Goal: Communication & Community: Ask a question

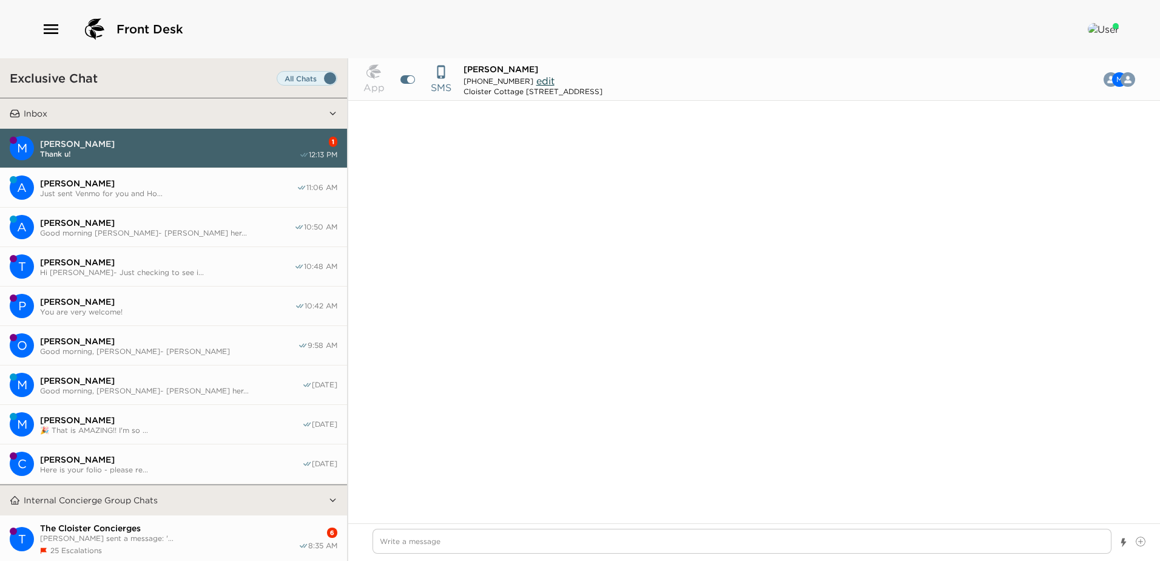
scroll to position [1377, 0]
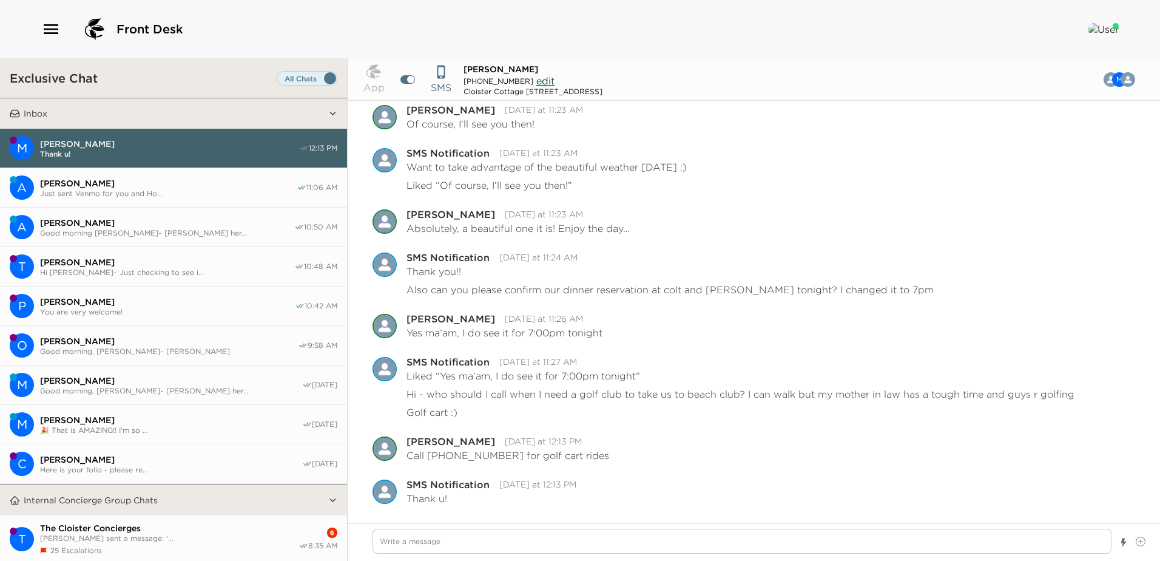
click at [116, 269] on span "Hi [PERSON_NAME]~ Just checking to see i..." at bounding box center [167, 272] width 254 height 9
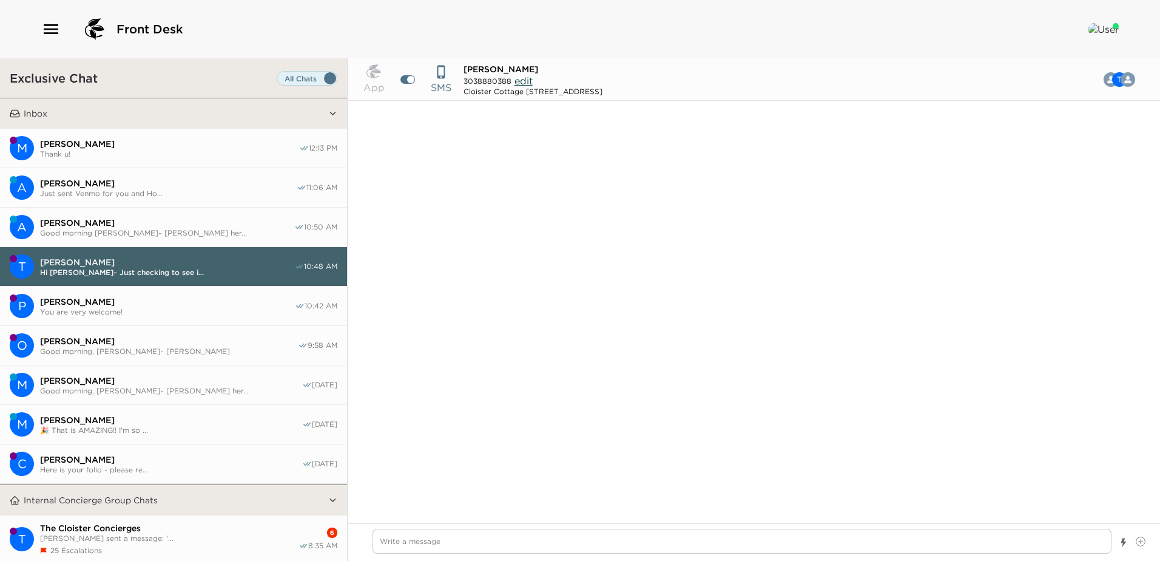
scroll to position [252, 0]
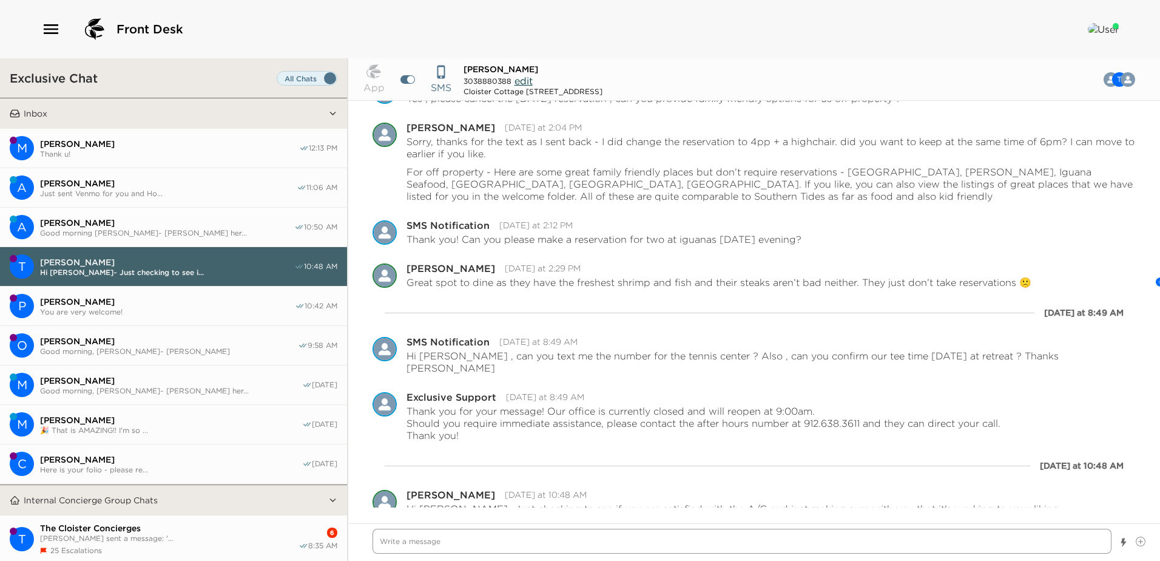
click at [396, 544] on textarea "Write a message" at bounding box center [742, 541] width 739 height 25
type textarea "x"
type textarea "H"
type textarea "x"
type textarea "Hi"
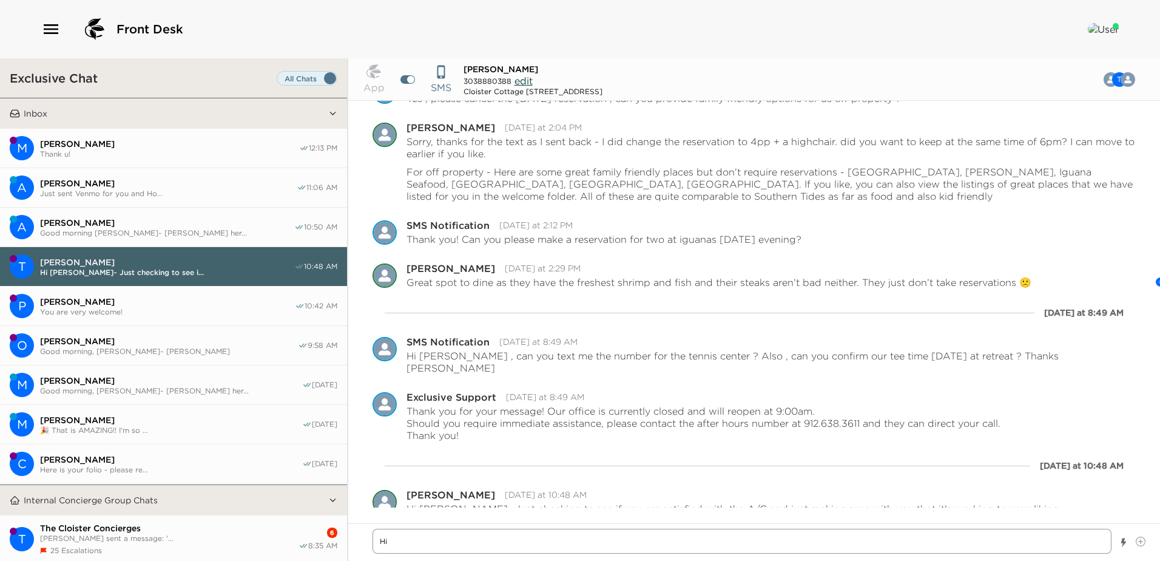
type textarea "x"
type textarea "Hi T"
type textarea "x"
type textarea "Hi [PERSON_NAME]"
type textarea "x"
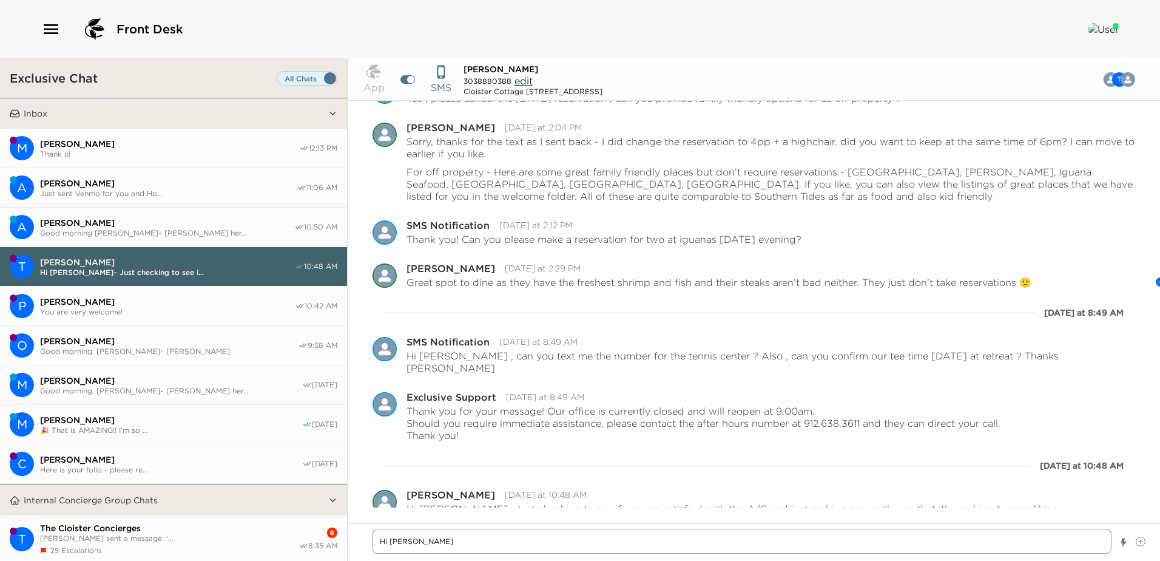
type textarea "Hi [PERSON_NAME]"
type textarea "x"
type textarea "Hi [PERSON_NAME],"
type textarea "x"
type textarea "Hi [PERSON_NAME],"
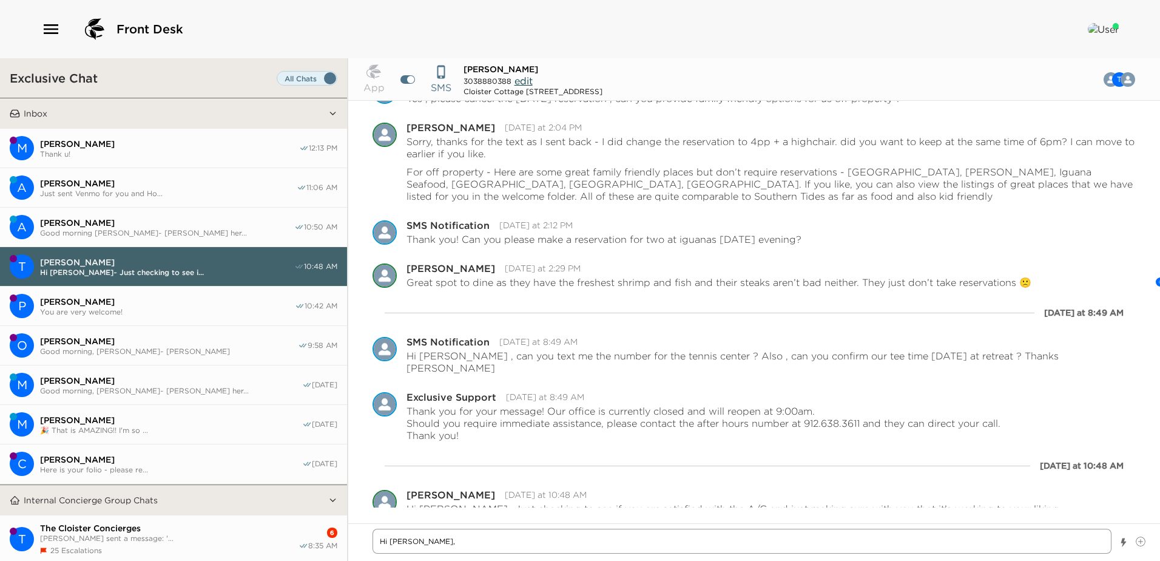
type textarea "x"
type textarea "Hi [PERSON_NAME], w"
type textarea "x"
type textarea "Hi [PERSON_NAME], wo"
type textarea "x"
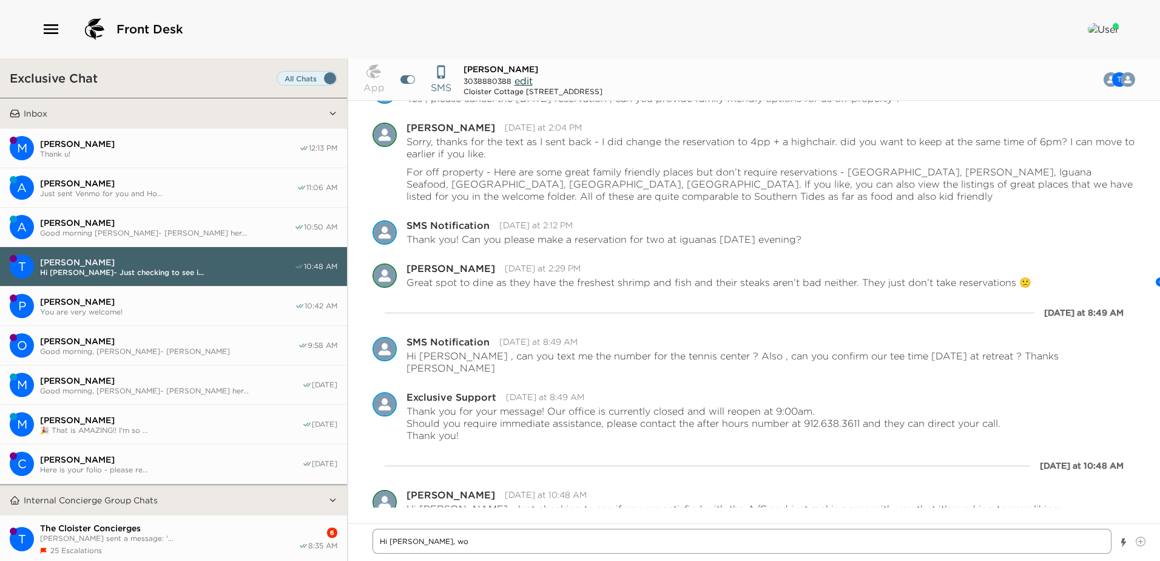
type textarea "Hi [PERSON_NAME], wou"
type textarea "x"
type textarea "Hi [PERSON_NAME], woul"
type textarea "x"
type textarea "Hi [PERSON_NAME], would"
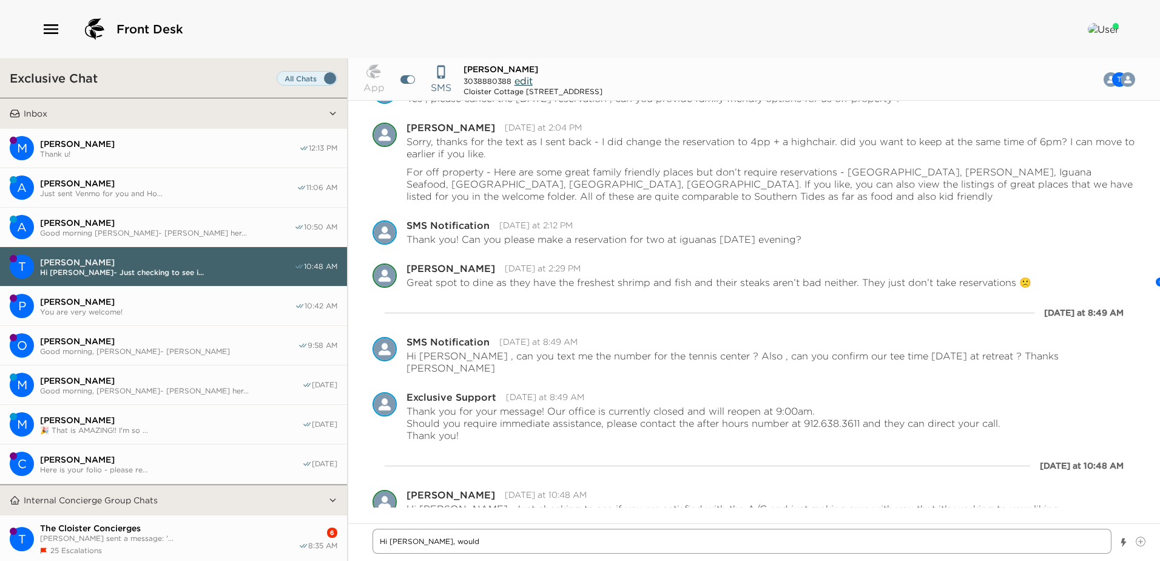
type textarea "x"
type textarea "Hi [PERSON_NAME], would"
type textarea "x"
type textarea "Hi [PERSON_NAME], would yo"
type textarea "x"
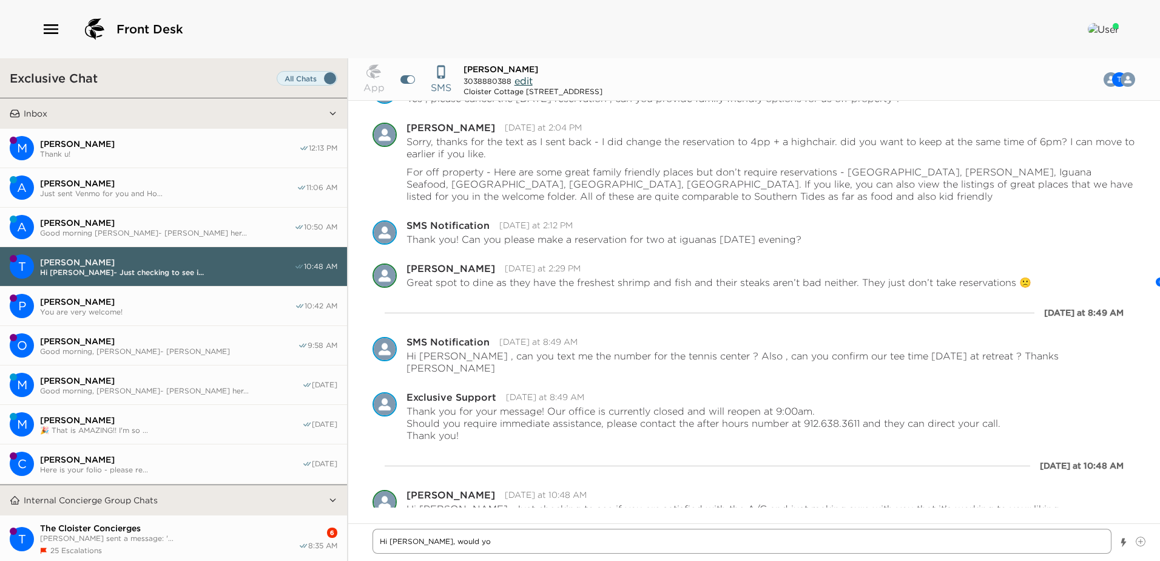
type textarea "Hi [PERSON_NAME], would you"
type textarea "x"
type textarea "Hi [PERSON_NAME], would you"
type textarea "x"
type textarea "Hi [PERSON_NAME], would you b"
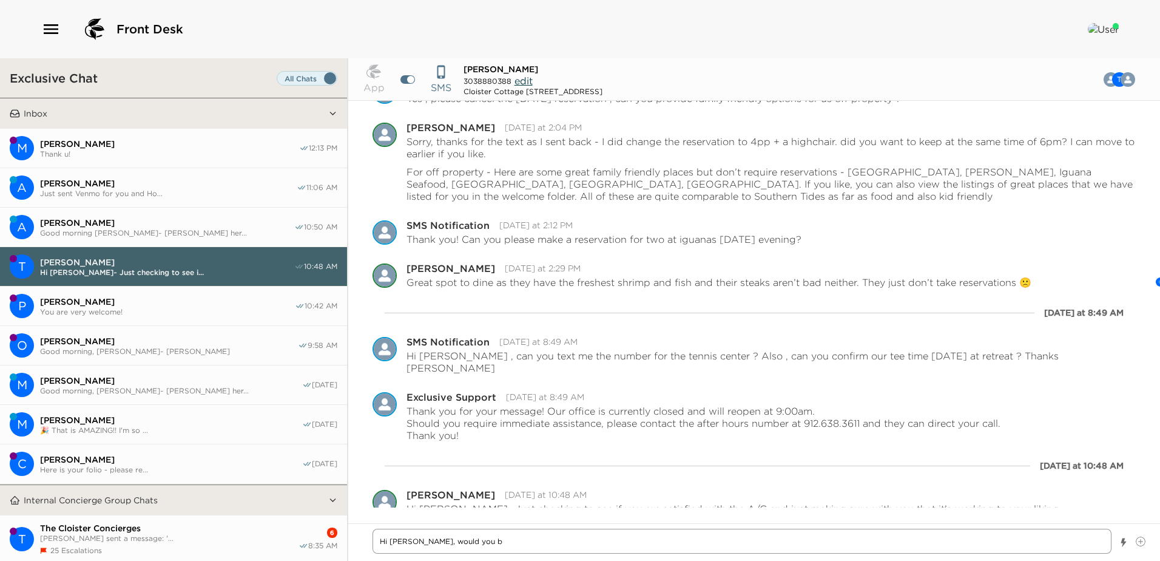
type textarea "x"
type textarea "Hi [PERSON_NAME], would you be"
type textarea "x"
type textarea "Hi [PERSON_NAME], would you be"
type textarea "x"
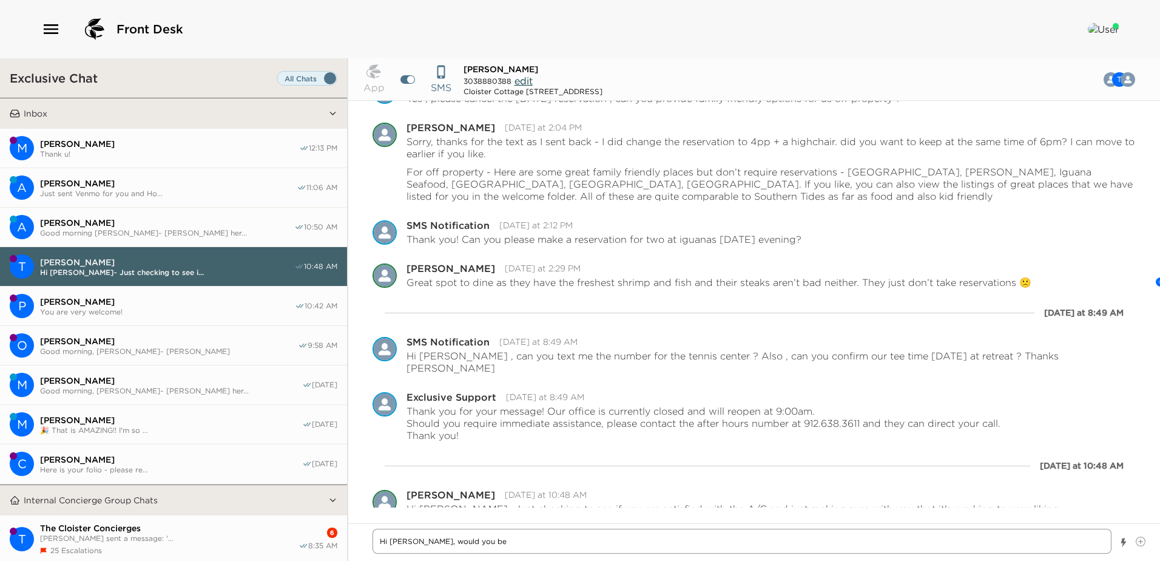
type textarea "Hi [PERSON_NAME], would you be a"
type textarea "x"
type textarea "Hi [PERSON_NAME], would you be ab"
type textarea "x"
type textarea "Hi [PERSON_NAME], would you be abl"
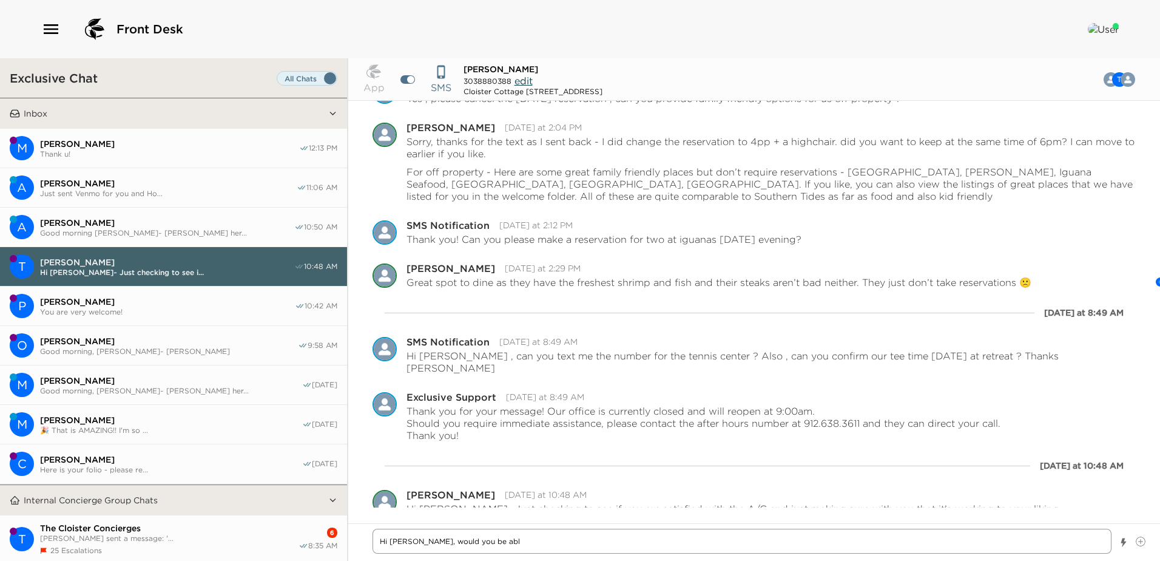
type textarea "x"
type textarea "Hi [PERSON_NAME], would you be able"
type textarea "x"
type textarea "Hi [PERSON_NAME], would you be able"
type textarea "x"
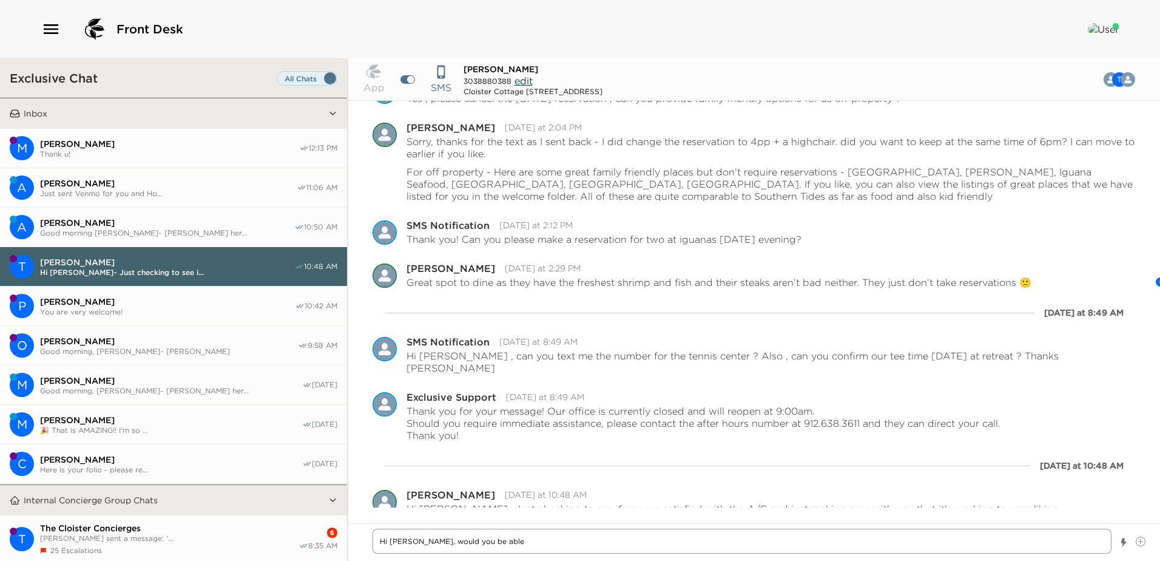
type textarea "Hi [PERSON_NAME], would you be able t"
type textarea "x"
type textarea "Hi [PERSON_NAME], would you be able to"
type textarea "x"
type textarea "Hi [PERSON_NAME], would you be able to"
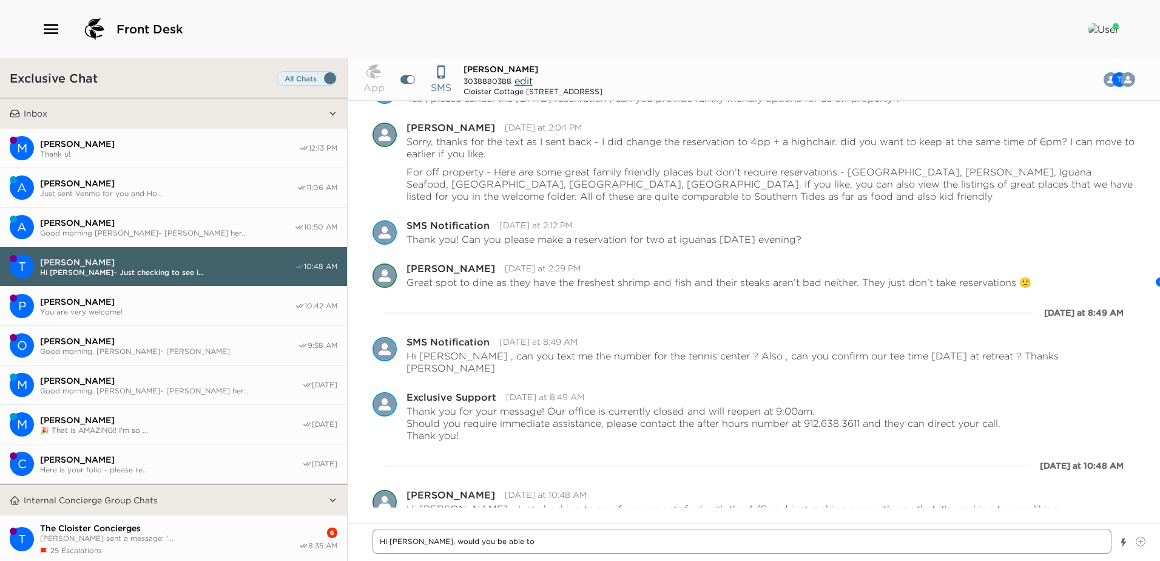
type textarea "x"
type textarea "Hi [PERSON_NAME], would you be able to l"
type textarea "x"
type textarea "Hi [PERSON_NAME], would you be able to le"
type textarea "x"
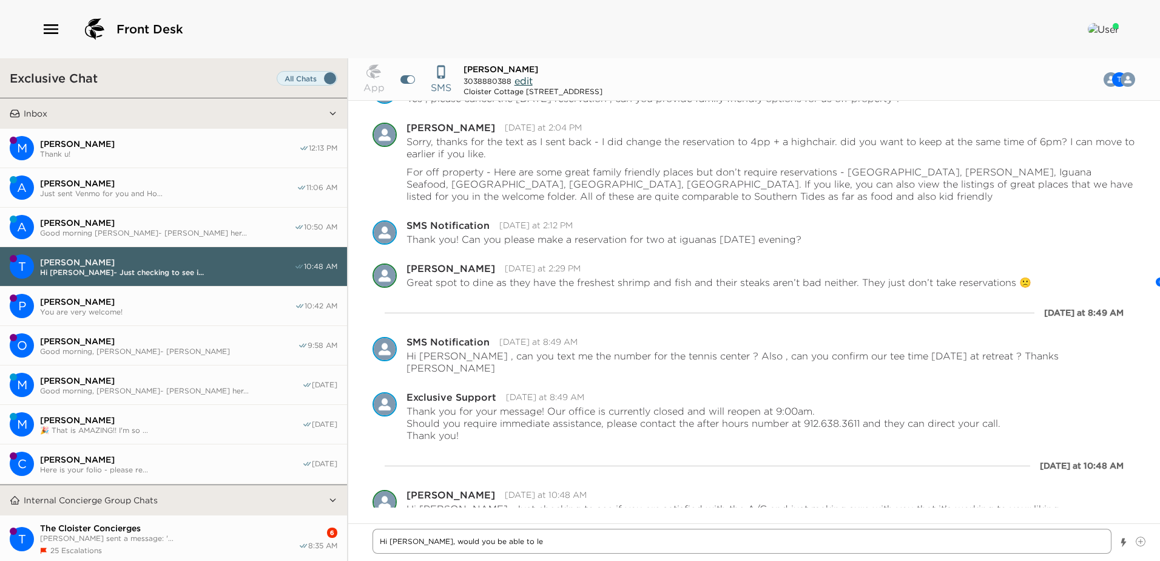
type textarea "Hi [PERSON_NAME], would you be able to let"
type textarea "x"
type textarea "Hi [PERSON_NAME], would you be able to let"
type textarea "x"
type textarea "Hi [PERSON_NAME], would you be able to let m"
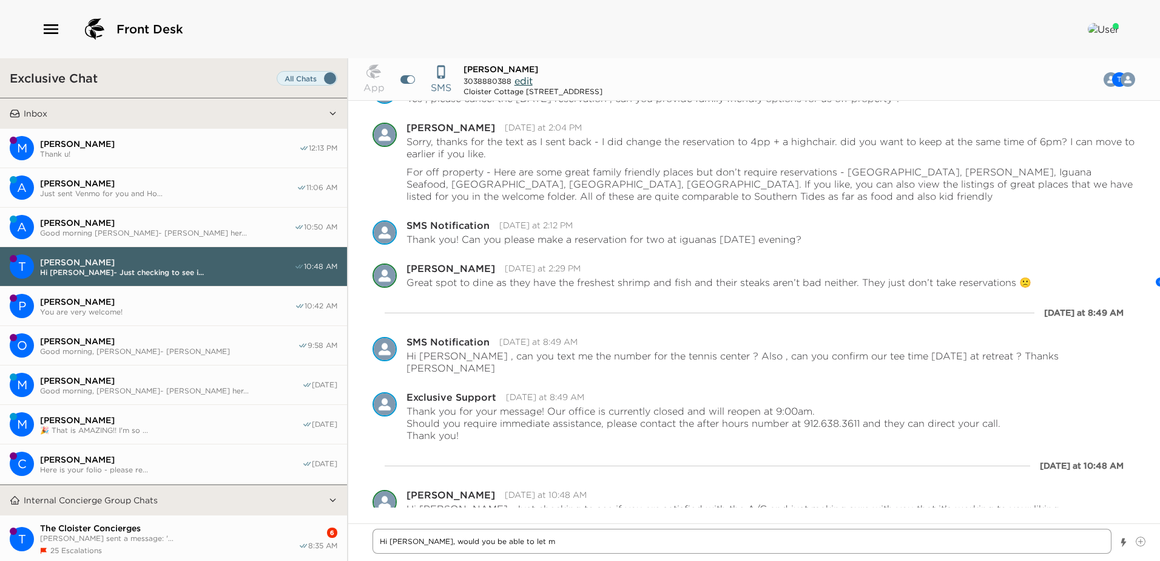
type textarea "x"
type textarea "Hi [PERSON_NAME], would you be able to let me"
type textarea "x"
type textarea "Hi [PERSON_NAME], would you be able to let me k"
type textarea "x"
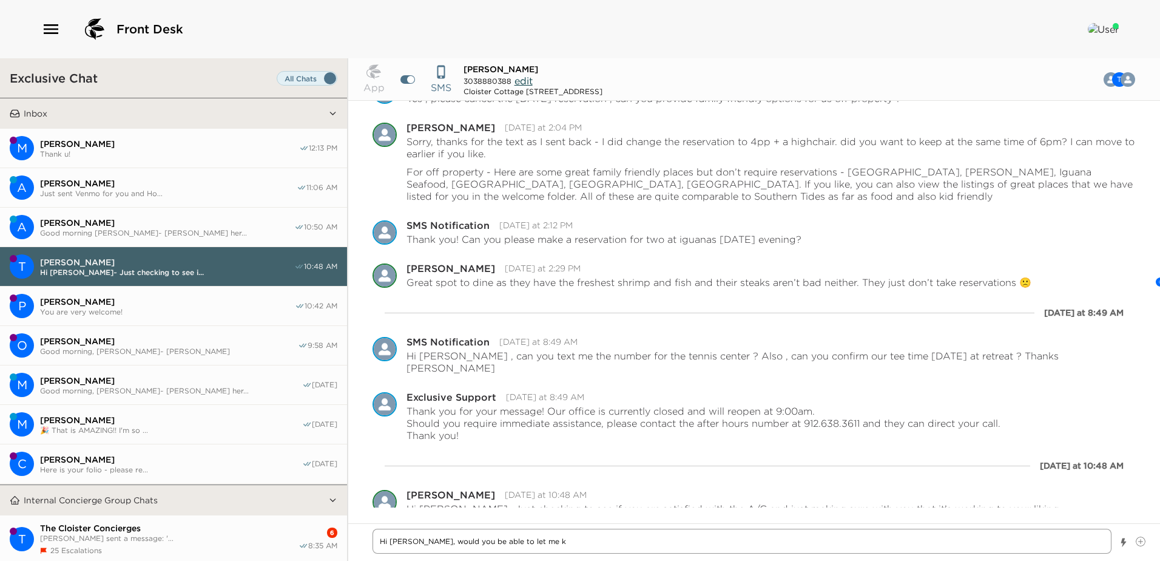
type textarea "Hi [PERSON_NAME], would you be able to let me kn"
type textarea "x"
type textarea "Hi [PERSON_NAME], would you be able to let me kno"
type textarea "x"
type textarea "Hi [PERSON_NAME], would you be able to let me know"
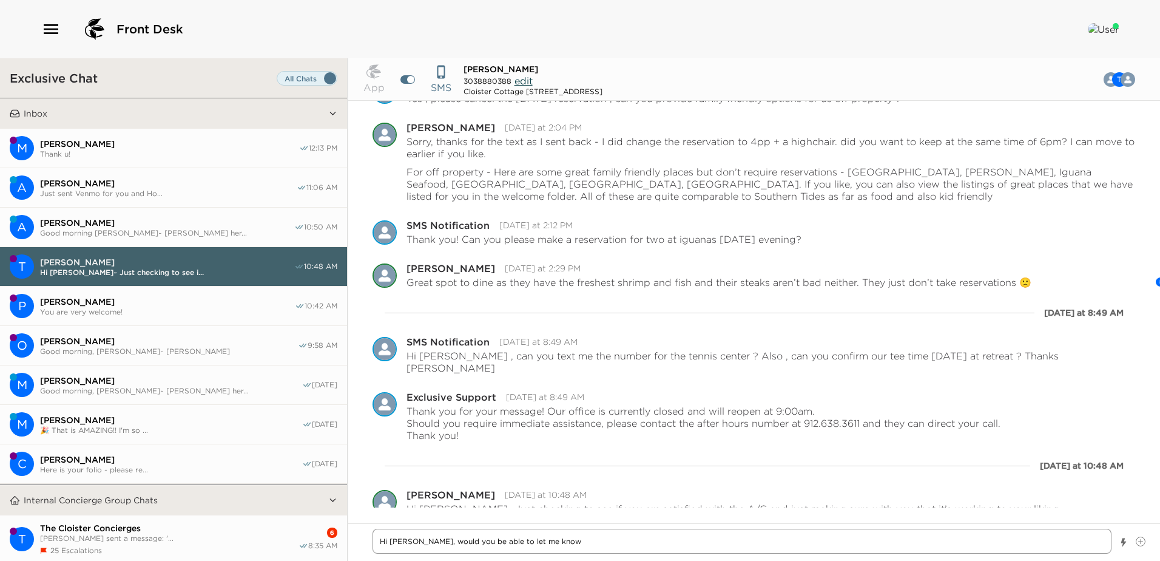
type textarea "x"
type textarea "Hi [PERSON_NAME], would you be able to let me know"
type textarea "x"
type textarea "Hi [PERSON_NAME], would you be able to let me know wh"
type textarea "x"
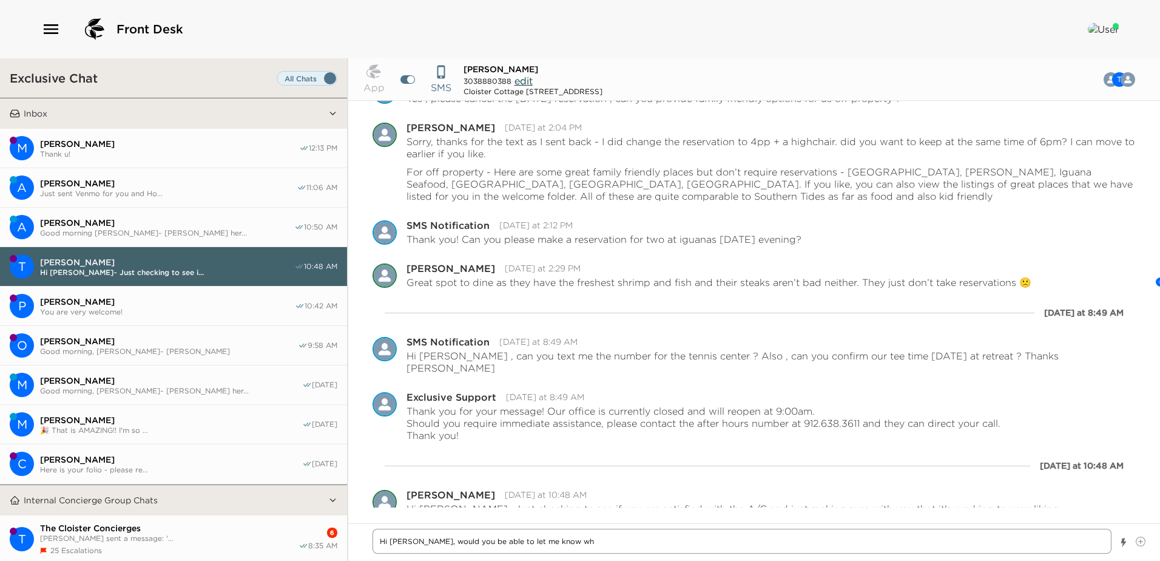
type textarea "Hi [PERSON_NAME], would you be able to let me know whi"
type textarea "x"
type textarea "Hi [PERSON_NAME], would you be able to let me know whic"
type textarea "x"
type textarea "Hi [PERSON_NAME], would you be able to let me know which"
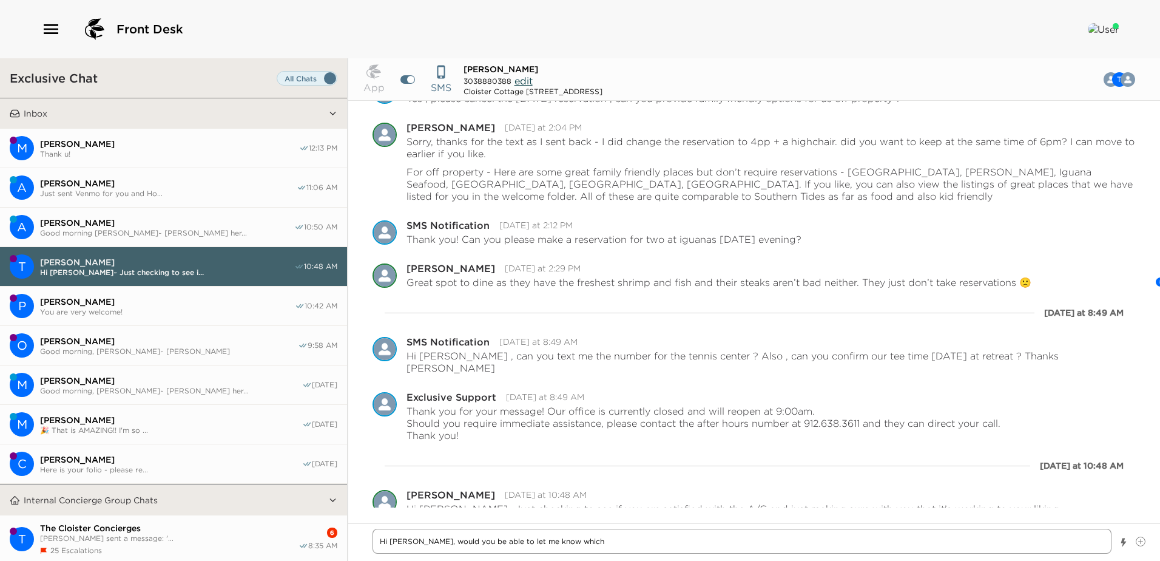
type textarea "x"
type textarea "Hi [PERSON_NAME], would you be able to let me know which"
type textarea "x"
type textarea "Hi [PERSON_NAME], would you be able to let me know which l"
type textarea "x"
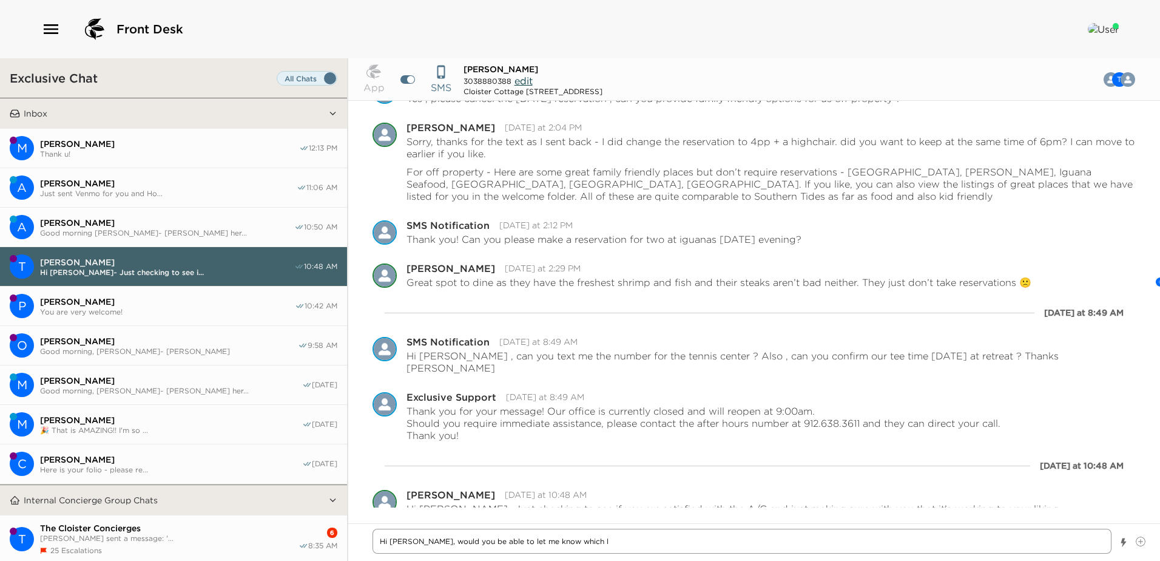
type textarea "Hi [PERSON_NAME], would you be able to let me know which lo"
type textarea "x"
type textarea "Hi [PERSON_NAME], would you be able to let me know which loc"
type textarea "x"
type textarea "Hi [PERSON_NAME], would you be able to let me know which loca"
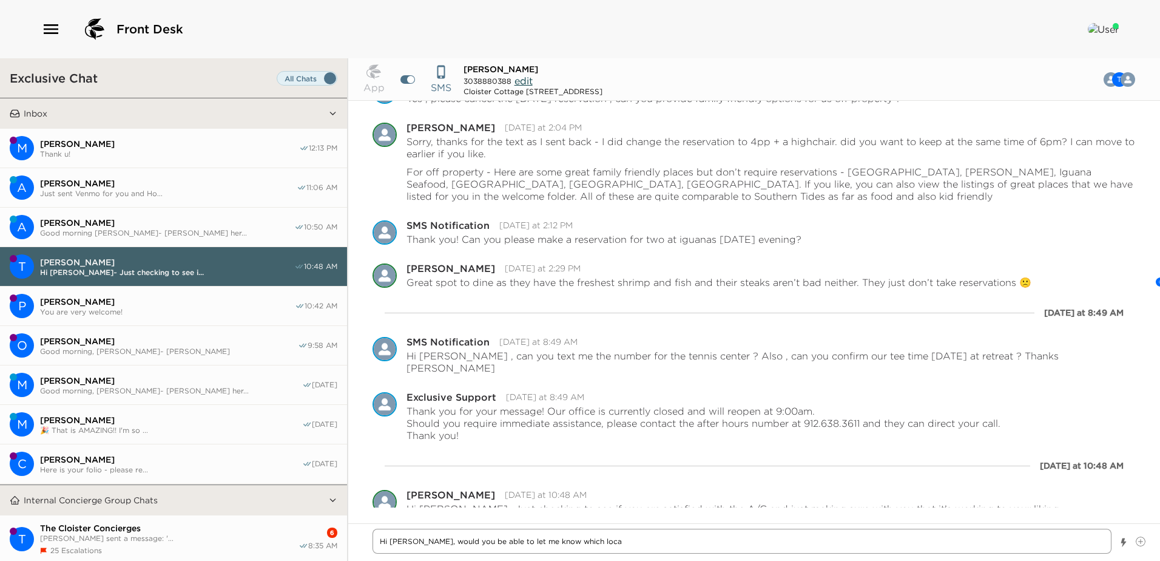
type textarea "x"
type textarea "Hi [PERSON_NAME], would you be able to let me know which locat"
type textarea "x"
type textarea "Hi [PERSON_NAME], would you be able to let me know which locati"
type textarea "x"
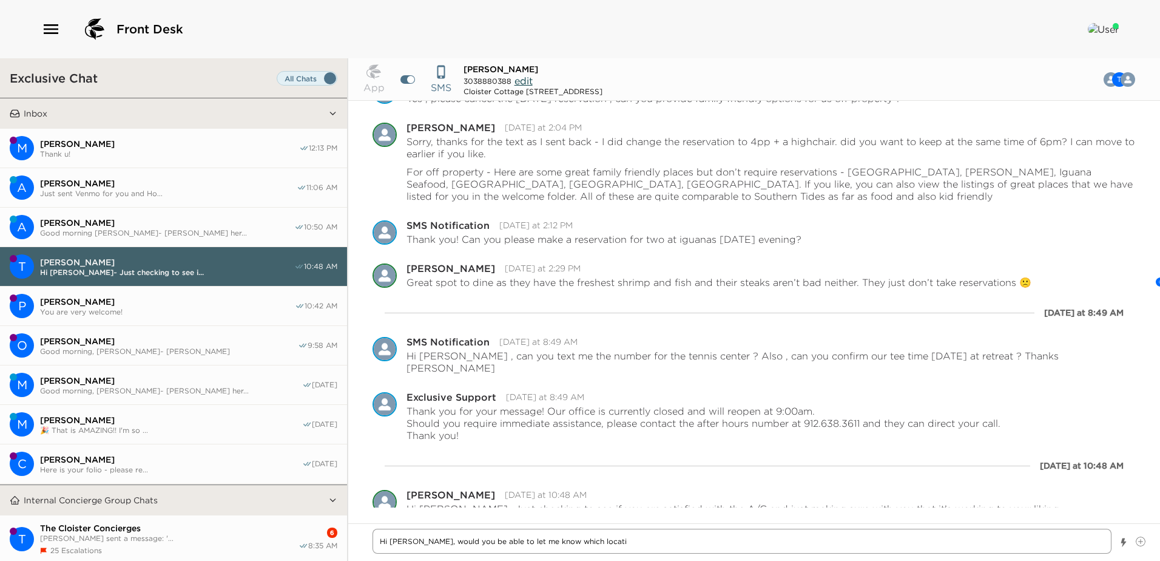
type textarea "Hi [PERSON_NAME], would you be able to let me know which locatio"
type textarea "x"
type textarea "Hi [PERSON_NAME], would you be able to let me know which location"
type textarea "x"
type textarea "Hi [PERSON_NAME], would you be able to let me know which location"
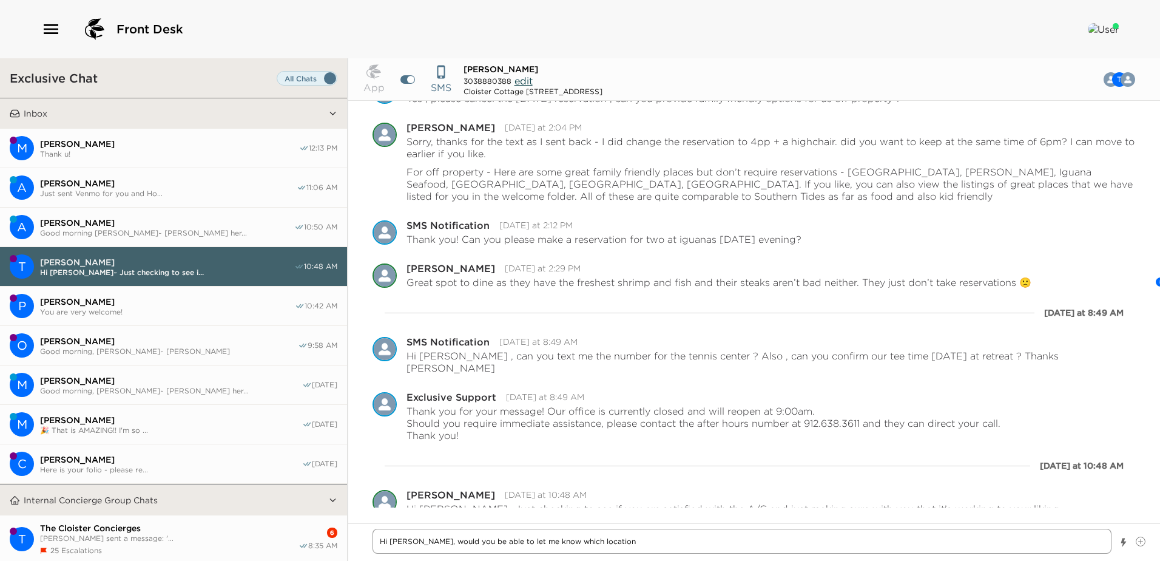
type textarea "x"
type textarea "Hi [PERSON_NAME], would you be able to let me know which location a"
type textarea "x"
type textarea "Hi [PERSON_NAME], would you be able to let me know which location at"
type textarea "x"
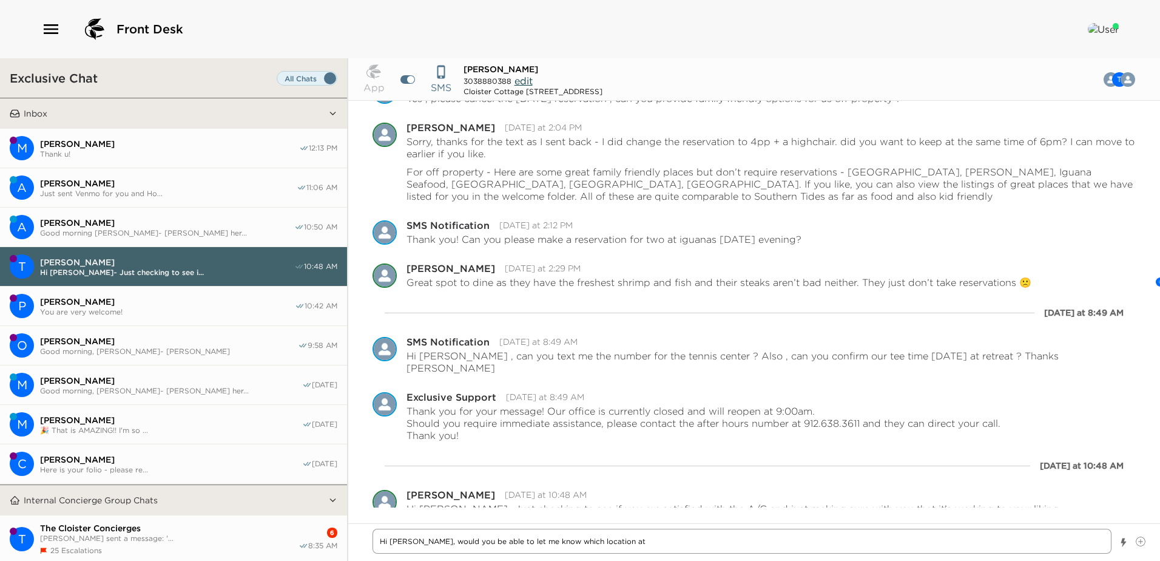
type textarea "Hi [PERSON_NAME], would you be able to let me know which location at"
type textarea "x"
type textarea "Hi [PERSON_NAME], would you be able to let me know which location at t"
type textarea "x"
type textarea "Hi [PERSON_NAME], would you be able to let me know which location at th"
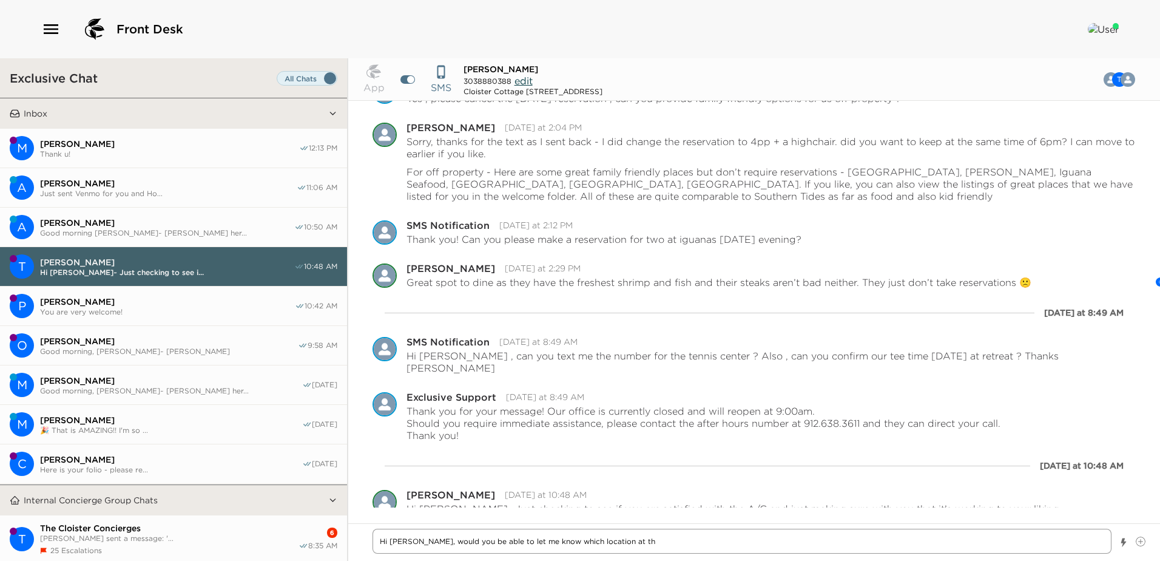
type textarea "x"
type textarea "Hi [PERSON_NAME], would you be able to let me know which location at the"
type textarea "x"
type textarea "Hi [PERSON_NAME], would you be able to let me know which location at the"
type textarea "x"
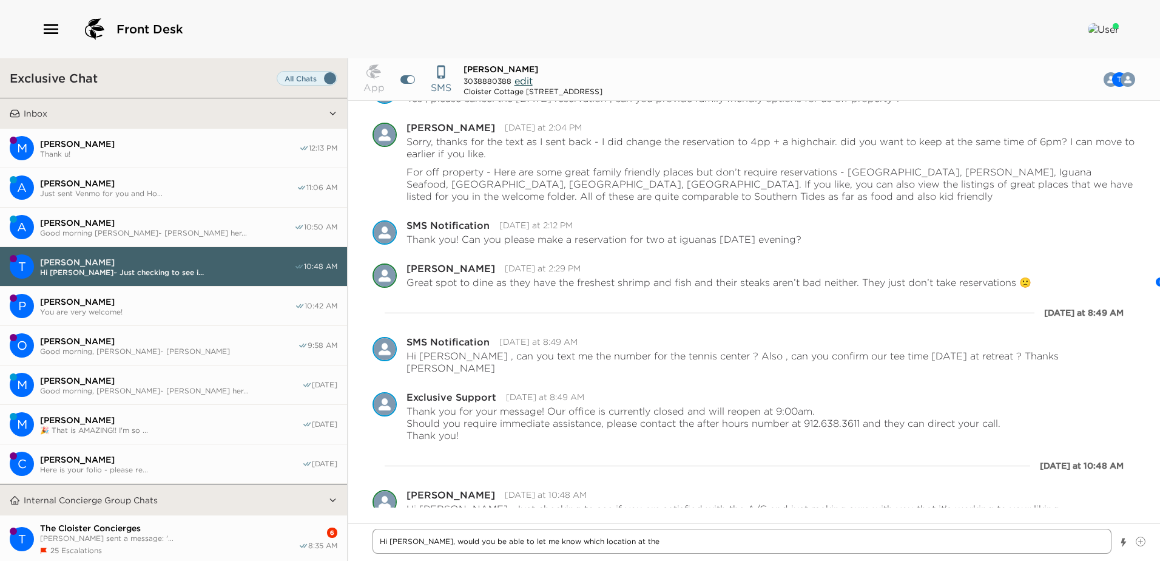
type textarea "Hi [PERSON_NAME], would you be able to let me know which location at the B"
type textarea "x"
type textarea "Hi [PERSON_NAME], would you be able to let me know which location at the Be"
type textarea "x"
type textarea "Hi [PERSON_NAME], would you be able to let me know which location at the [GEOGR…"
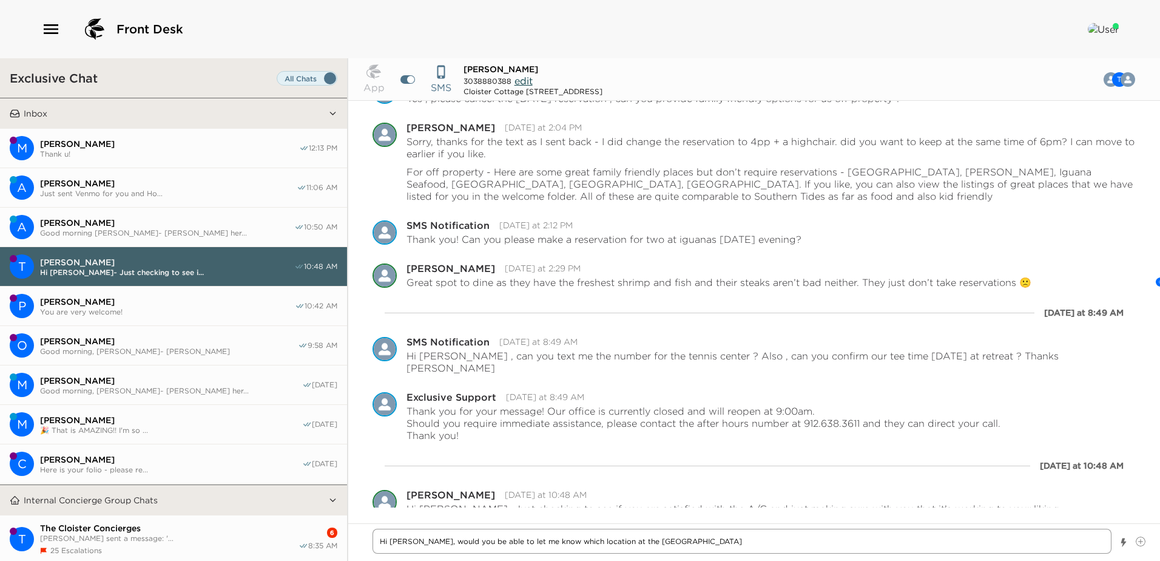
type textarea "x"
type textarea "Hi [PERSON_NAME], would you be able to let me know which location at the [GEOGR…"
type textarea "x"
type textarea "Hi [PERSON_NAME], would you be able to let me know which location at the Beach"
type textarea "x"
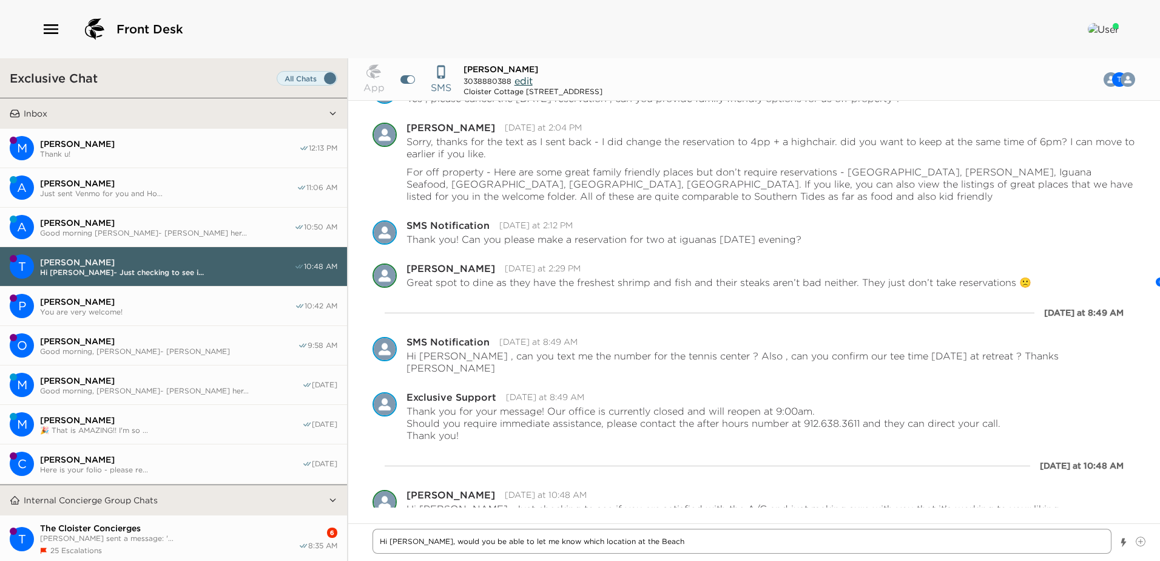
type textarea "Hi [PERSON_NAME], would you be able to let me know which location at the Beach"
type textarea "x"
type textarea "Hi [PERSON_NAME], would you be able to let me know which location at the [GEOGR…"
type textarea "x"
type textarea "Hi [PERSON_NAME], would you be able to let me know which location at the [GEOGR…"
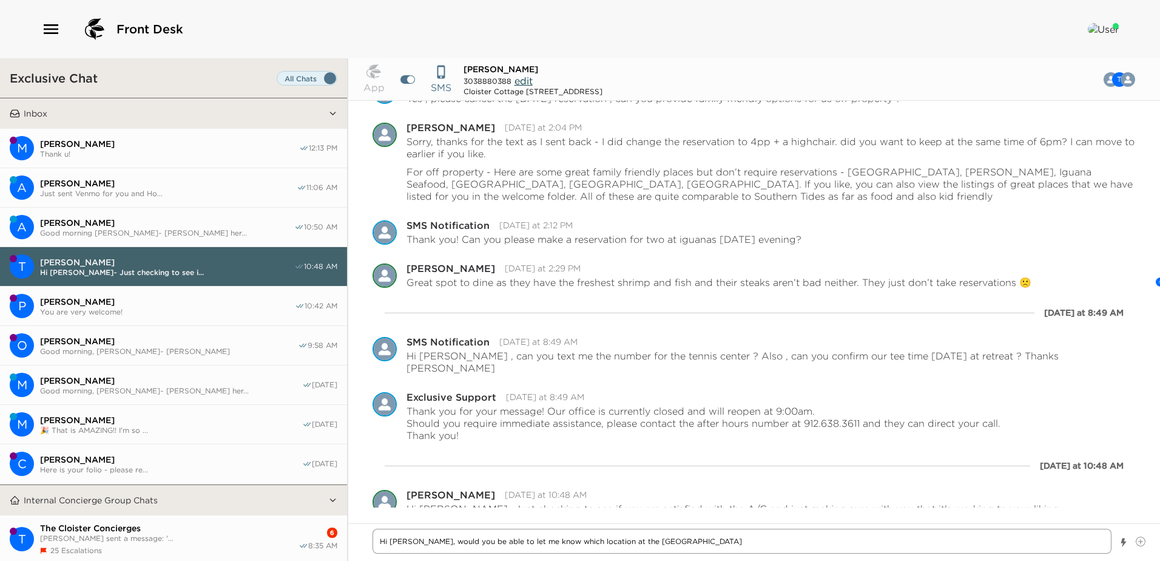
type textarea "x"
type textarea "Hi [PERSON_NAME], would you be able to let me know which location at the [GEOGR…"
type textarea "x"
type textarea "Hi [PERSON_NAME], would you be able to let me know which location at the [GEOGR…"
type textarea "x"
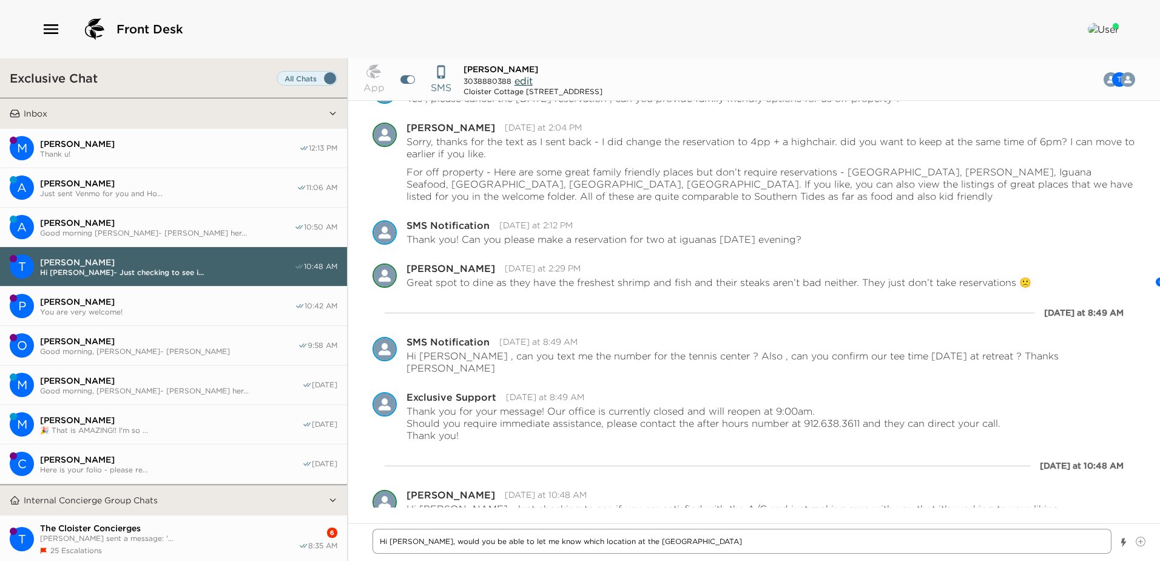
type textarea "Hi [PERSON_NAME], would you be able to let me know which location at the [GEOGR…"
type textarea "x"
type textarea "Hi [PERSON_NAME], would you be able to let me know which location at the [GEOGR…"
type textarea "x"
type textarea "Hi [PERSON_NAME], would you be able to let me know which location at the [GEOGR…"
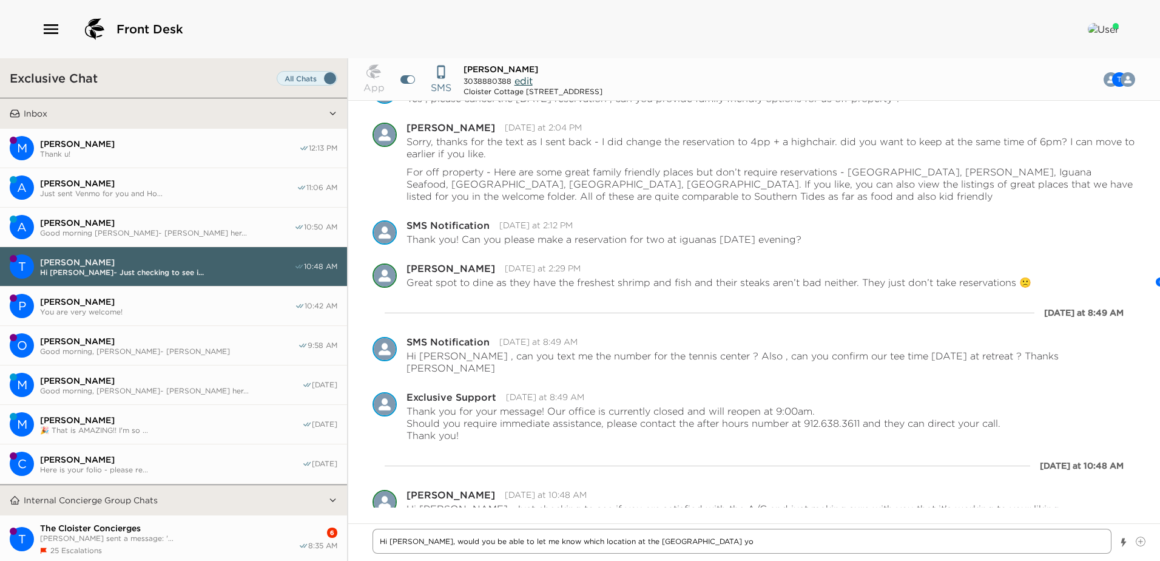
type textarea "x"
type textarea "Hi [PERSON_NAME], would you be able to let me know which location at the [GEOGR…"
type textarea "x"
type textarea "Hi [PERSON_NAME], would you be able to let me know which location at the [GEOGR…"
type textarea "x"
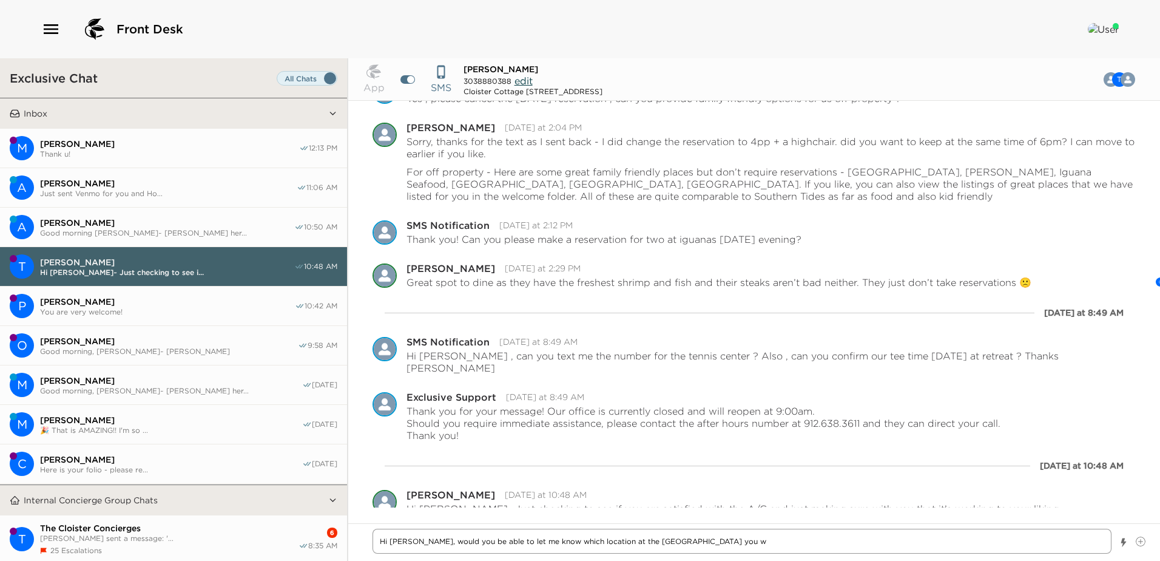
type textarea "Hi [PERSON_NAME], would you be able to let me know which location at the [GEOGR…"
type textarea "x"
type textarea "Hi [PERSON_NAME], would you be able to let me know which location at the [GEOGR…"
type textarea "x"
type textarea "Hi [PERSON_NAME], would you be able to let me know which location at the [GEOGR…"
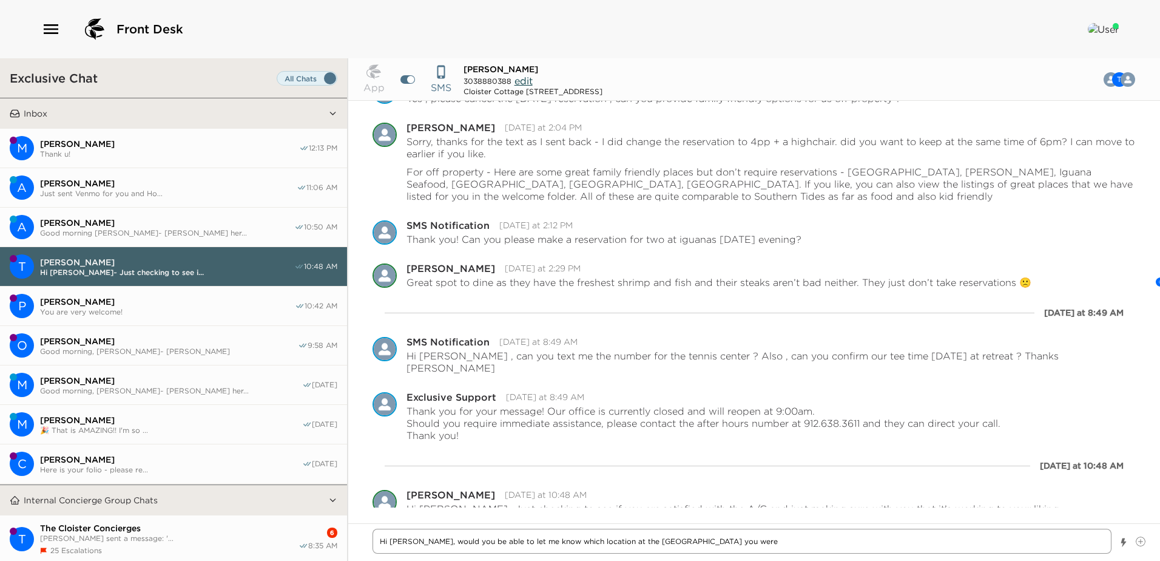
type textarea "x"
type textarea "Hi [PERSON_NAME], would you be able to let me know which location at the [GEOGR…"
type textarea "x"
type textarea "Hi [PERSON_NAME], would you be able to let me know which location at the [GEOGR…"
type textarea "x"
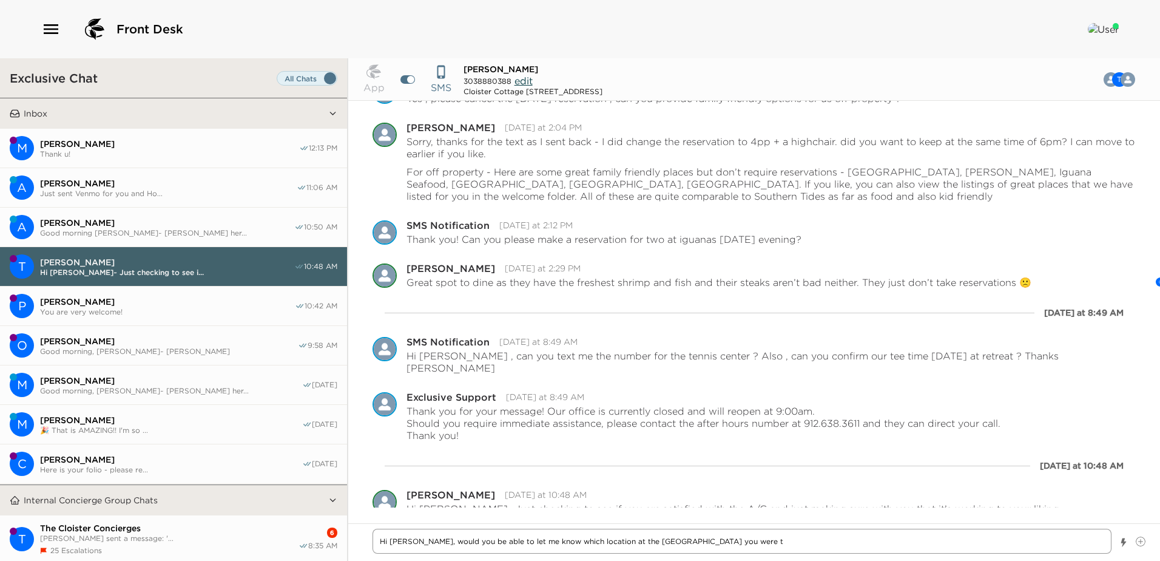
type textarea "Hi [PERSON_NAME], would you be able to let me know which location at the [GEOGR…"
type textarea "x"
type textarea "Hi [PERSON_NAME], would you be able to let me know which location at the [GEOGR…"
type textarea "x"
type textarea "Hi [PERSON_NAME], would you be able to let me know which location at the [GEOGR…"
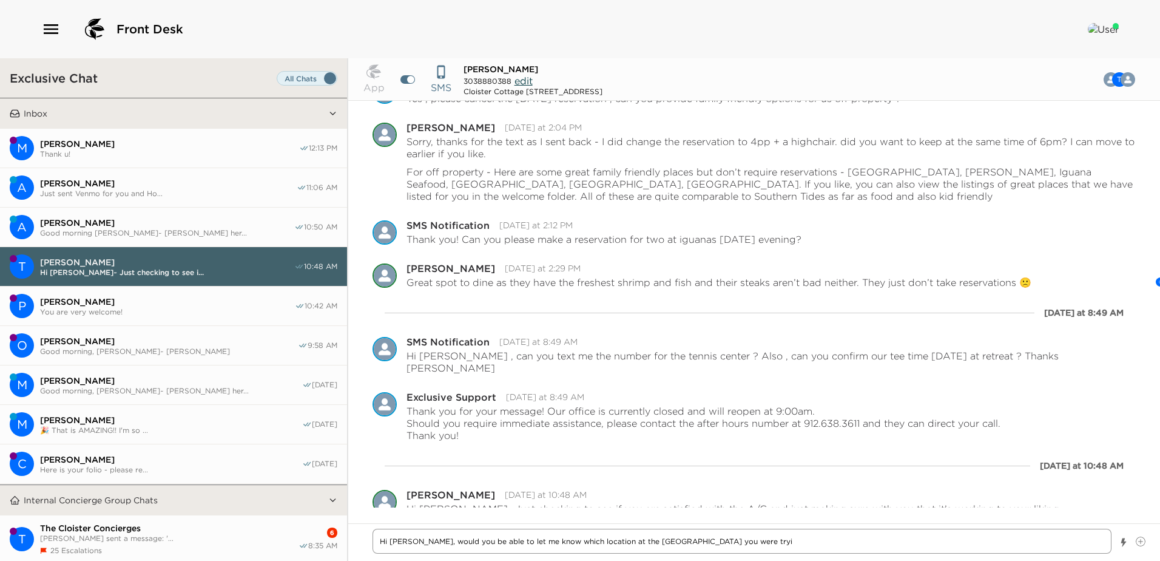
type textarea "x"
type textarea "Hi [PERSON_NAME], would you be able to let me know which location at the [GEOGR…"
type textarea "x"
type textarea "Hi [PERSON_NAME], would you be able to let me know which location at the [GEOGR…"
type textarea "x"
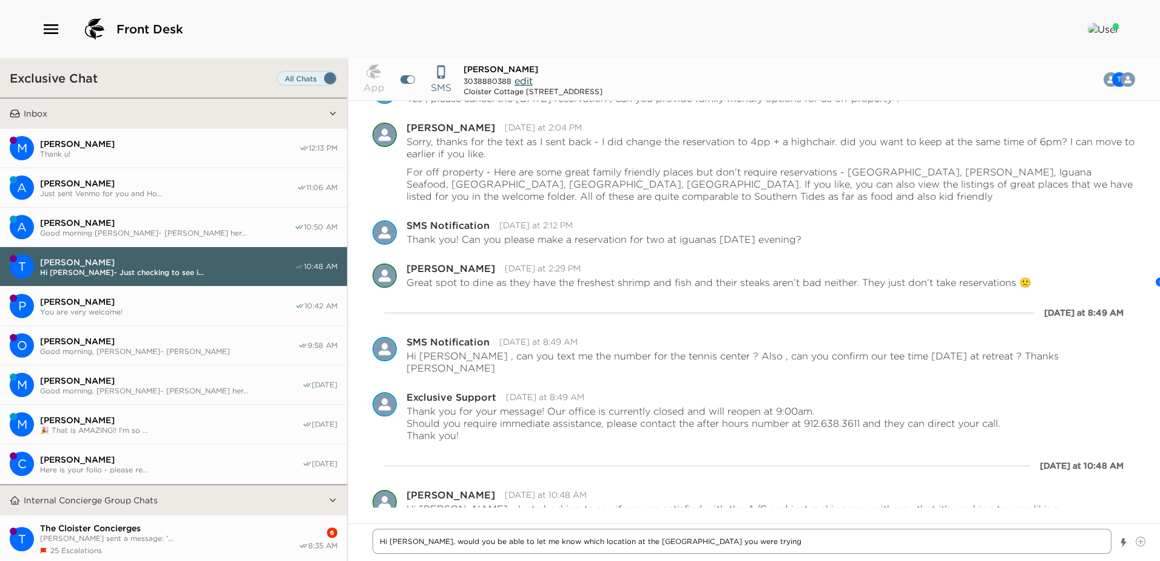
type textarea "Hi [PERSON_NAME], would you be able to let me know which location at the [GEOGR…"
type textarea "x"
type textarea "Hi [PERSON_NAME], would you be able to let me know which location at the [GEOGR…"
type textarea "x"
type textarea "Hi [PERSON_NAME], would you be able to let me know which location at the [GEOGR…"
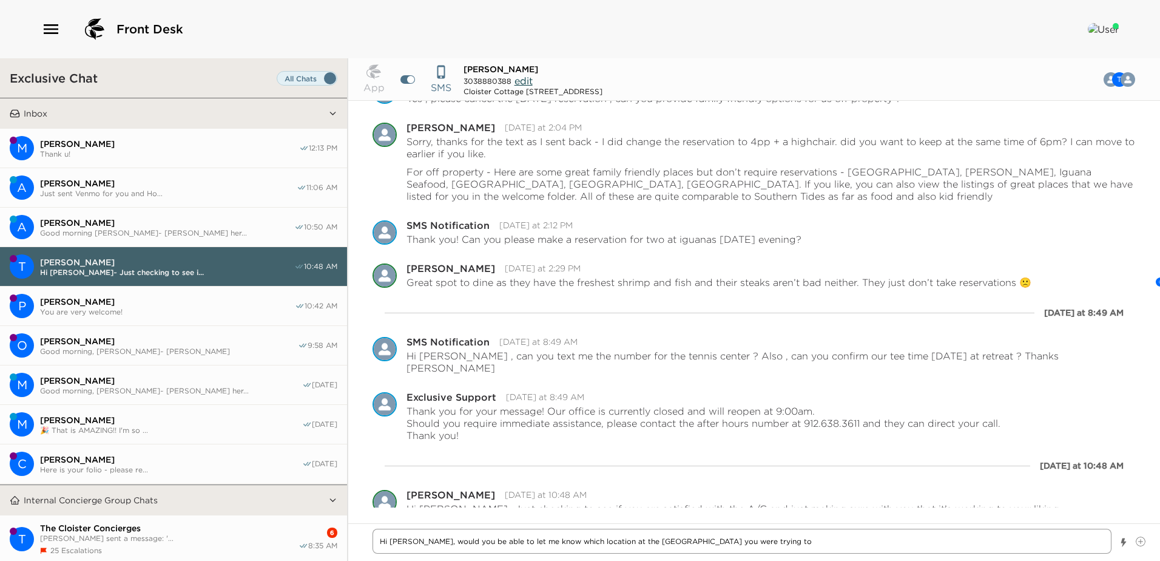
type textarea "x"
type textarea "Hi [PERSON_NAME], would you be able to let me know which location at the [GEOGR…"
type textarea "x"
type textarea "Hi [PERSON_NAME], would you be able to let me know which location at the [GEOGR…"
type textarea "x"
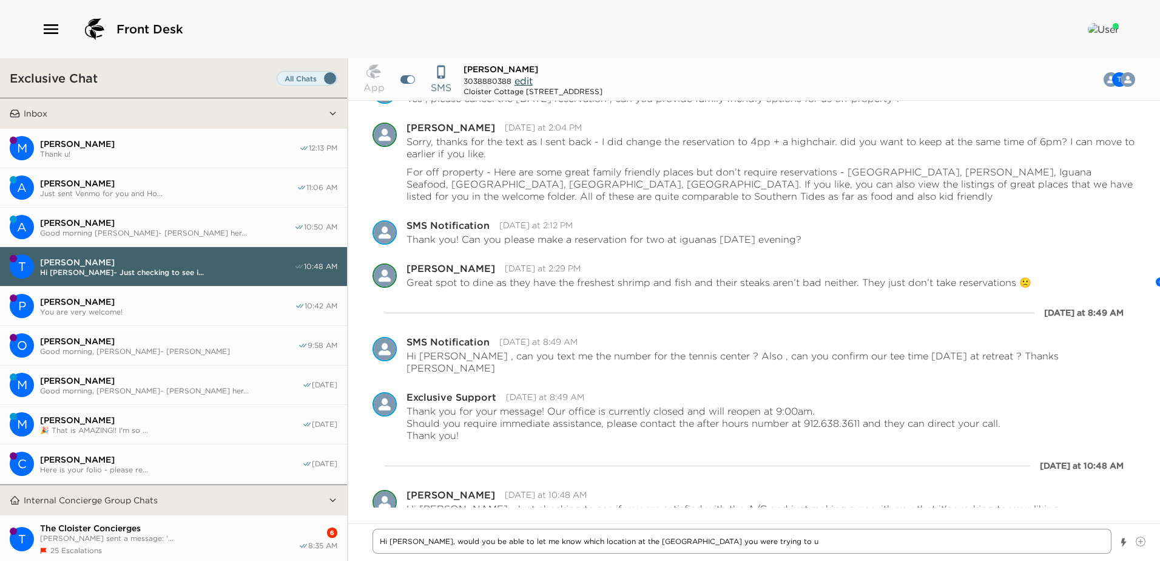
type textarea "Hi [PERSON_NAME], would you be able to let me know which location at the [GEOGR…"
type textarea "x"
type textarea "Hi [PERSON_NAME], would you be able to let me know which location at the [GEOGR…"
type textarea "x"
type textarea "Hi [PERSON_NAME], would you be able to let me know which location at the [GEOGR…"
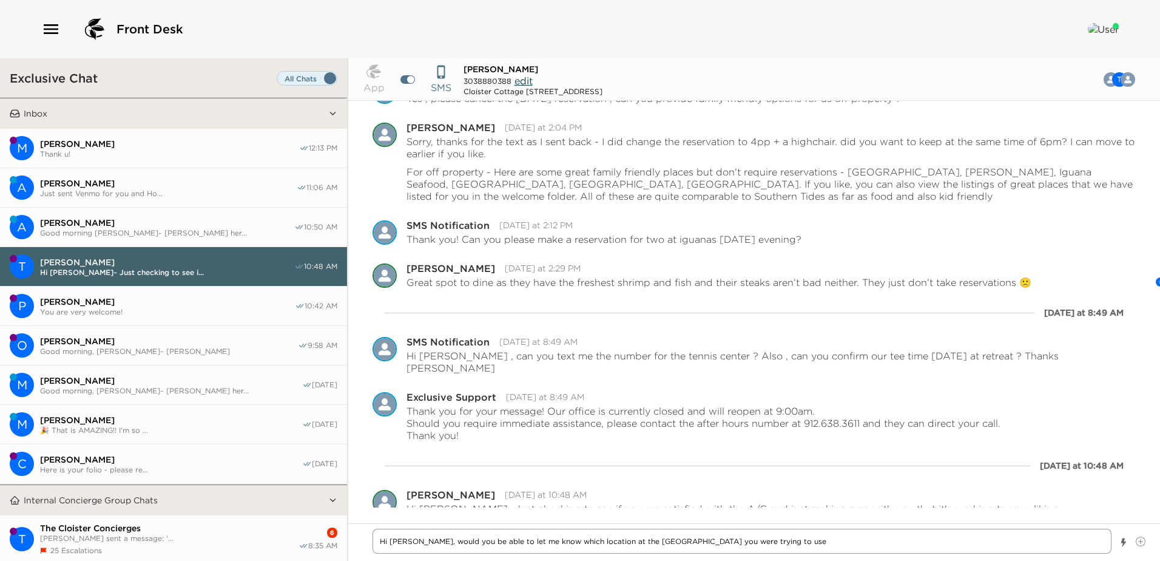
type textarea "x"
type textarea "Hi [PERSON_NAME], would you be able to let me know which location at the [GEOGR…"
type textarea "x"
type textarea "Hi [PERSON_NAME], would you be able to let me know which location at the [GEOGR…"
type textarea "x"
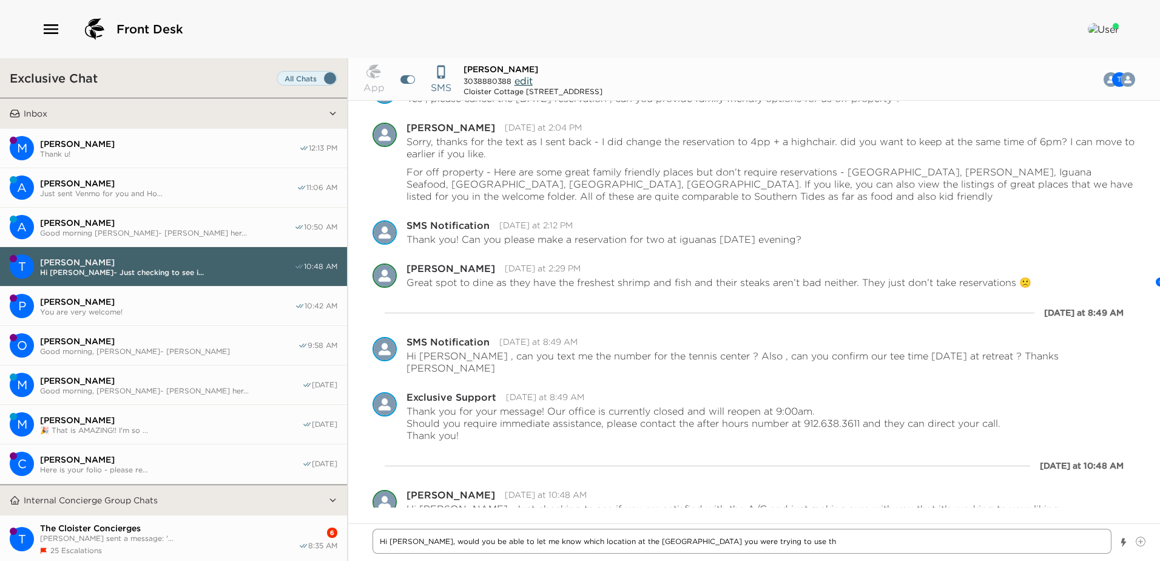
type textarea "Hi [PERSON_NAME], would you be able to let me know which location at the [GEOGR…"
type textarea "x"
type textarea "Hi [PERSON_NAME], would you be able to let me know which location at the [GEOGR…"
type textarea "x"
type textarea "Hi [PERSON_NAME], would you be able to let me know which location at the [GEOGR…"
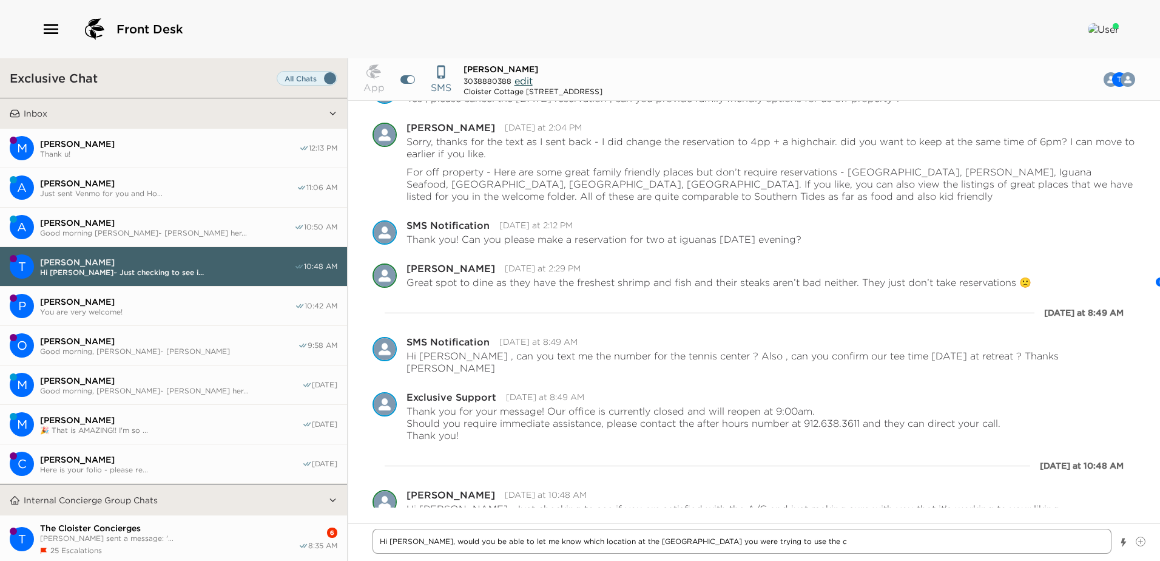
type textarea "x"
type textarea "Hi [PERSON_NAME], would you be able to let me know which location at the [GEOGR…"
type textarea "x"
type textarea "Hi [PERSON_NAME], would you be able to let me know which location at the [GEOGR…"
type textarea "x"
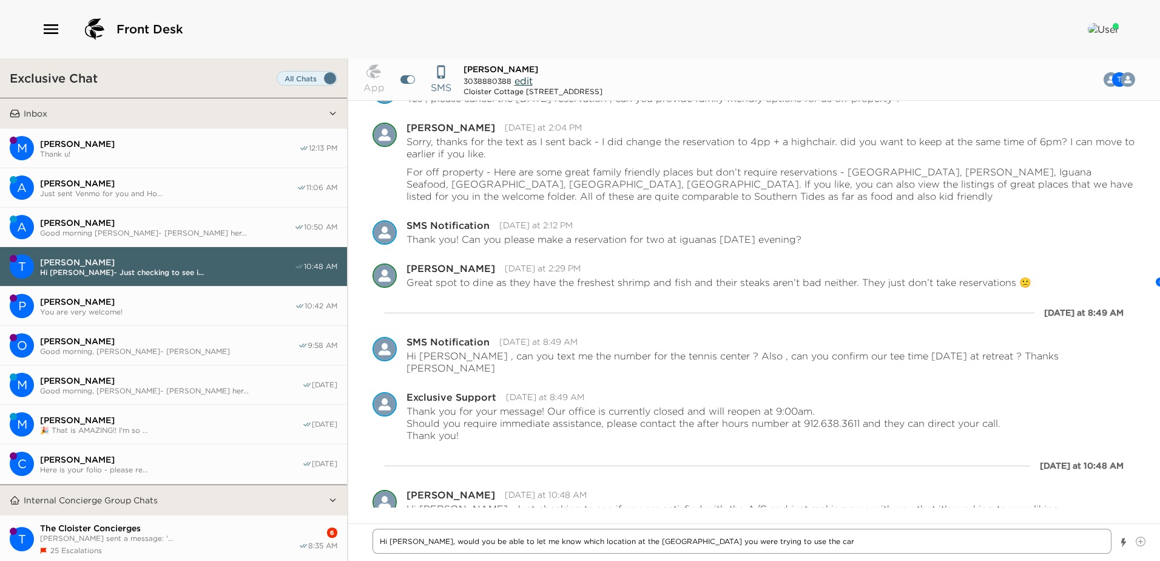
type textarea "Hi [PERSON_NAME], would you be able to let me know which location at the [GEOGR…"
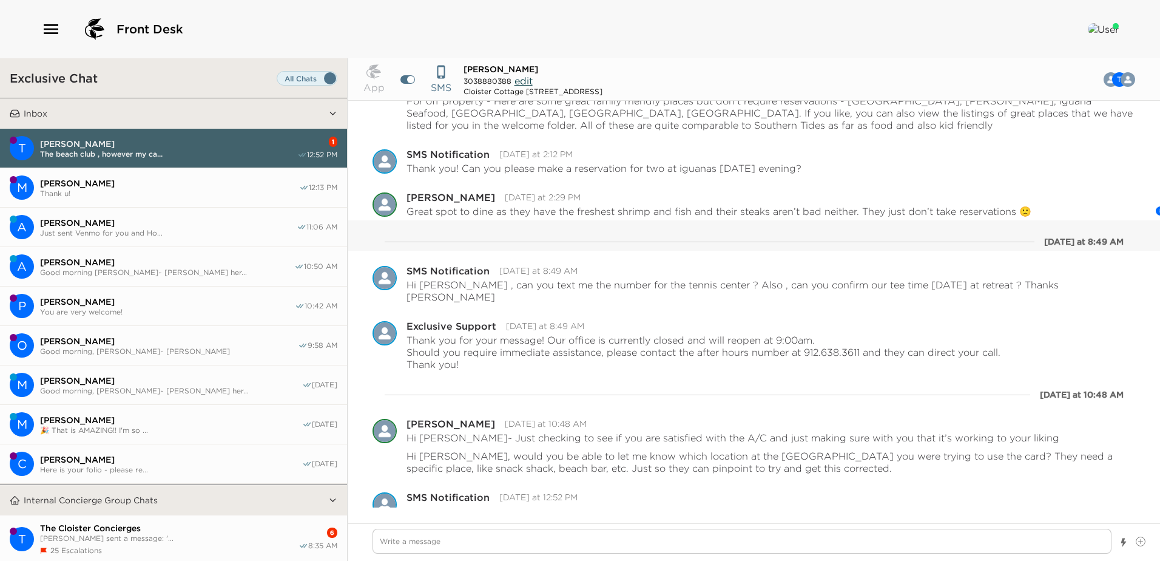
scroll to position [325, 0]
click at [400, 538] on textarea "Write a message" at bounding box center [742, 541] width 739 height 25
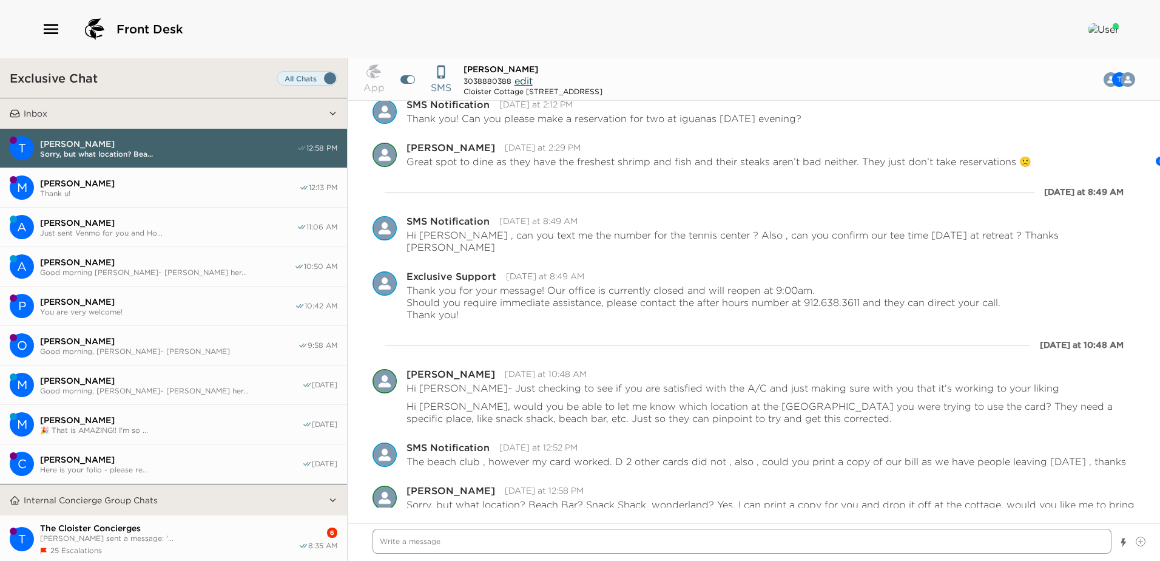
scroll to position [380, 0]
